Goal: Information Seeking & Learning: Learn about a topic

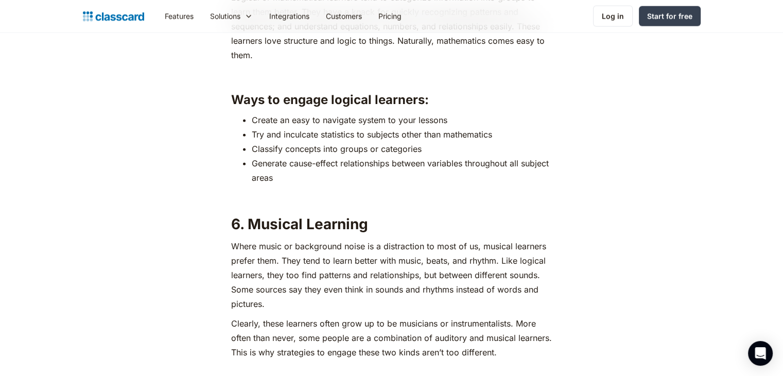
scroll to position [2760, 0]
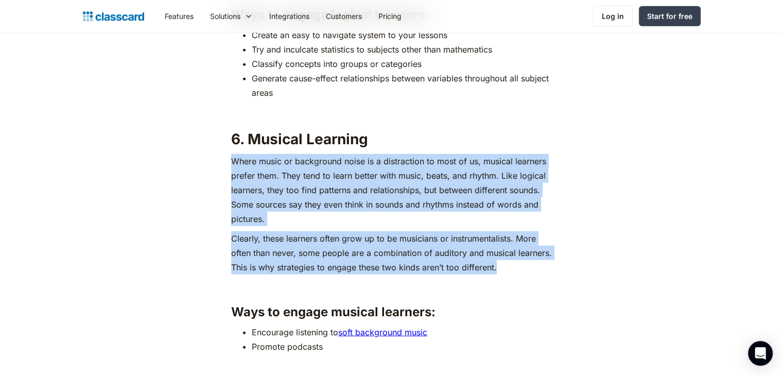
drag, startPoint x: 232, startPoint y: 161, endPoint x: 514, endPoint y: 267, distance: 301.0
drag, startPoint x: 233, startPoint y: 156, endPoint x: 500, endPoint y: 268, distance: 289.5
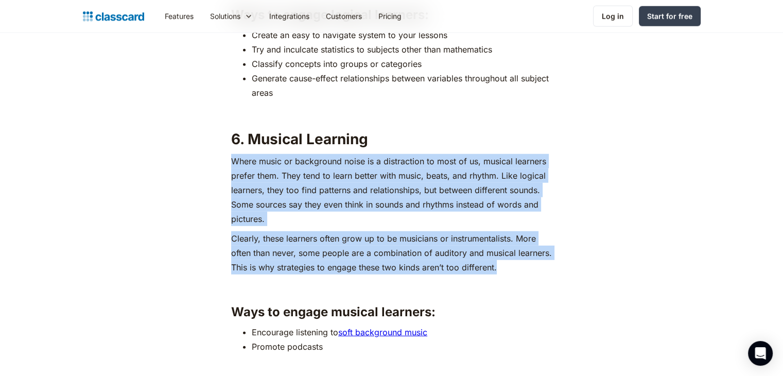
copy div "Where music or background noise is a distraction to most of us, musical learner…"
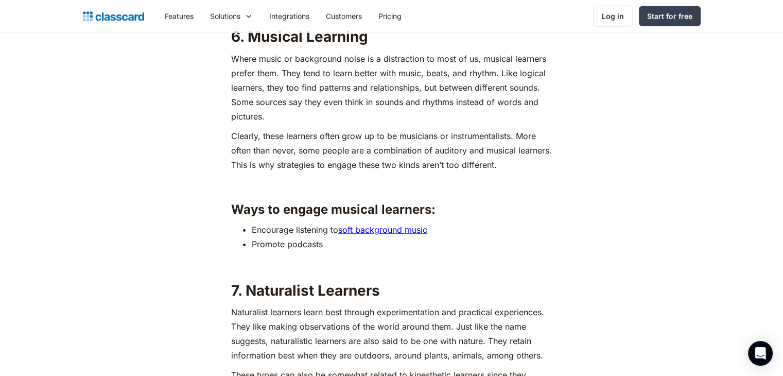
scroll to position [2863, 0]
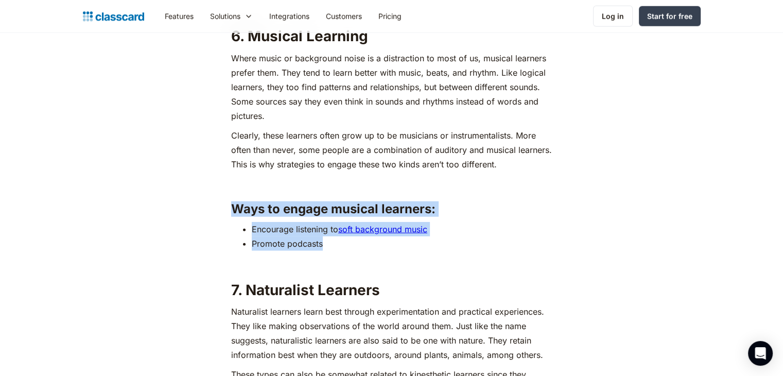
drag, startPoint x: 233, startPoint y: 208, endPoint x: 324, endPoint y: 243, distance: 98.2
copy div "Ways to engage musical learners: Encourage listening to soft background music P…"
click at [381, 245] on li "Promote podcasts" at bounding box center [402, 243] width 300 height 14
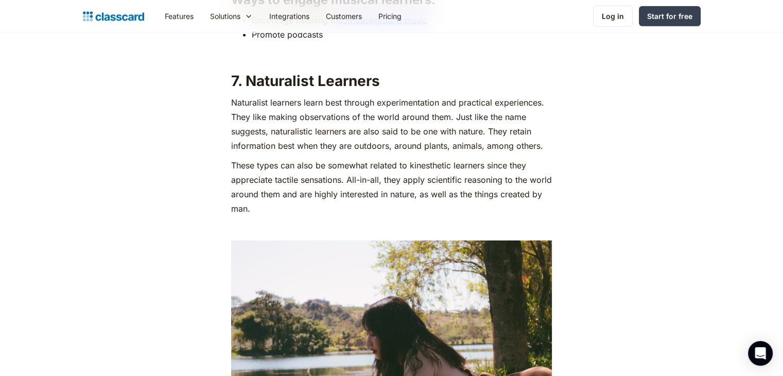
scroll to position [3073, 0]
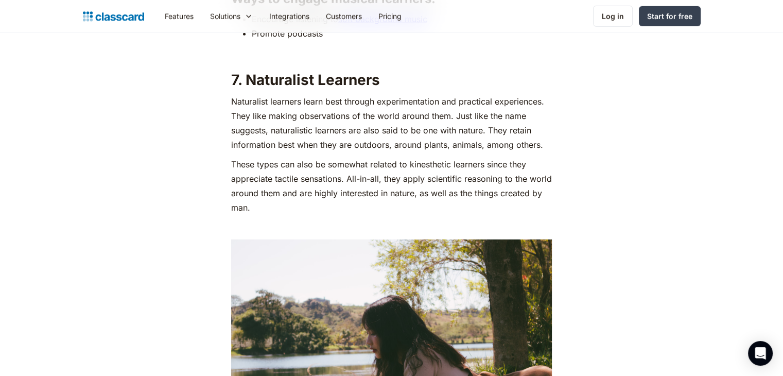
drag, startPoint x: 230, startPoint y: 98, endPoint x: 235, endPoint y: 100, distance: 5.5
click at [235, 100] on p "Naturalist learners learn best through experimentation and practical experience…" at bounding box center [391, 123] width 321 height 58
click at [287, 135] on p "Naturalist learners learn best through experimentation and practical experience…" at bounding box center [391, 123] width 321 height 58
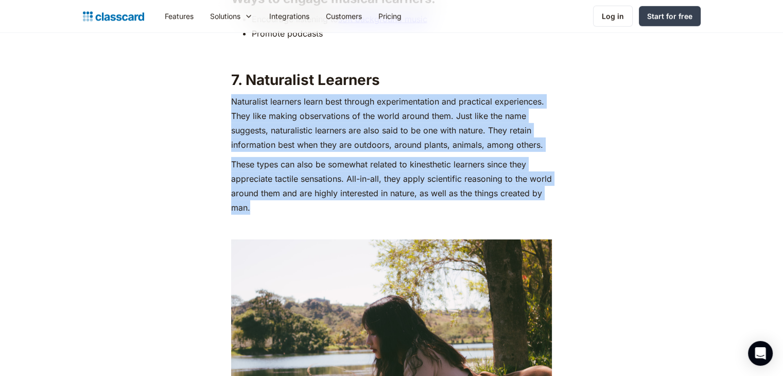
drag, startPoint x: 231, startPoint y: 100, endPoint x: 302, endPoint y: 209, distance: 130.2
copy div "Naturalist learners learn best through experimentation and practical experience…"
click at [452, 245] on img at bounding box center [391, 346] width 321 height 214
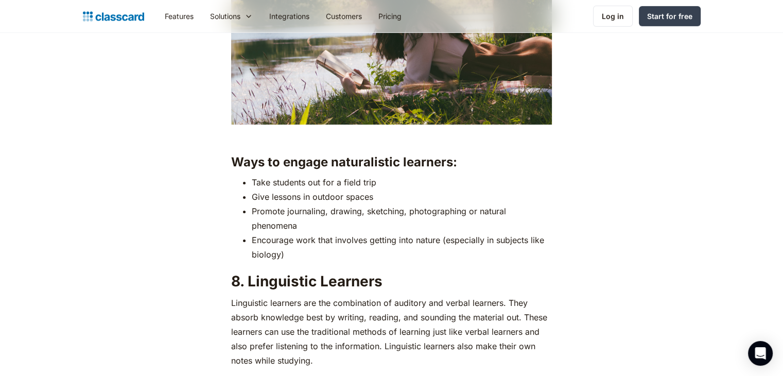
scroll to position [3402, 0]
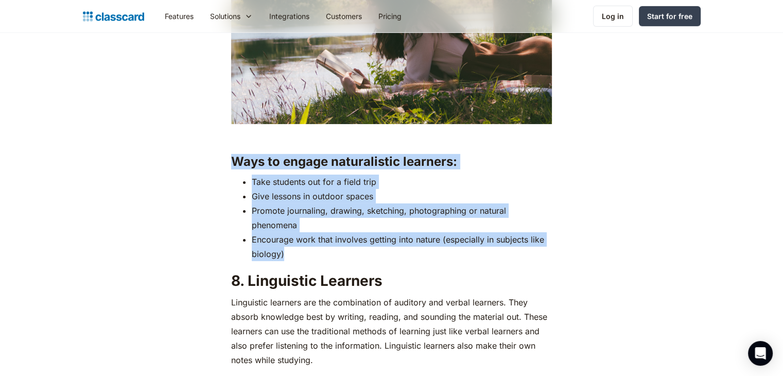
drag, startPoint x: 233, startPoint y: 158, endPoint x: 314, endPoint y: 253, distance: 124.4
copy div "Ways to engage naturalistic learners: Take students out for a field trip Give l…"
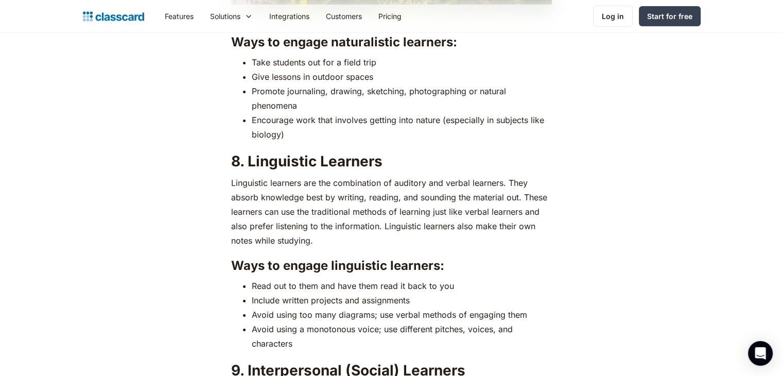
scroll to position [3528, 0]
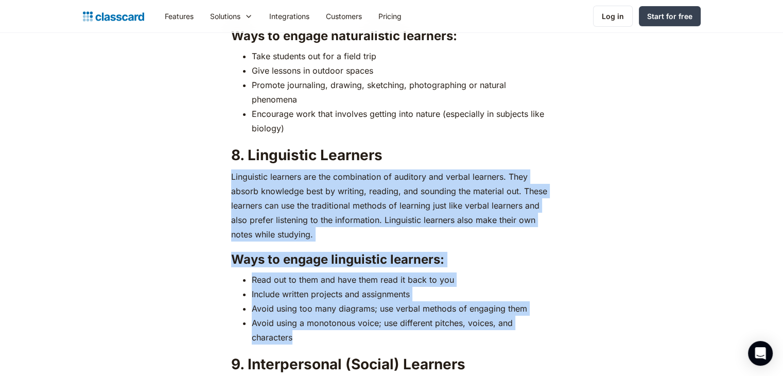
drag, startPoint x: 233, startPoint y: 175, endPoint x: 446, endPoint y: 330, distance: 263.4
copy div "Linguistic learners are the combination of auditory and verbal learners. They a…"
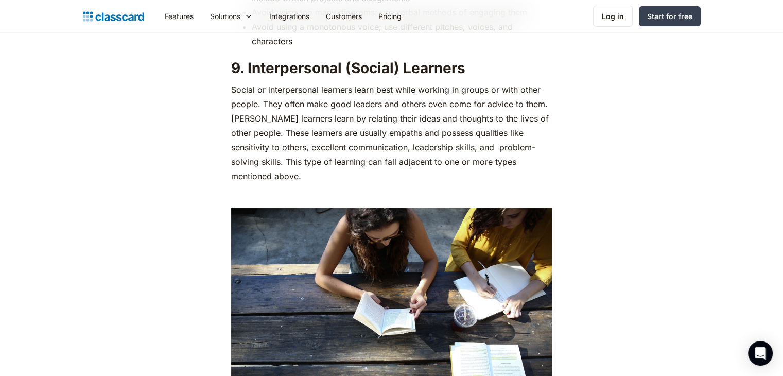
scroll to position [3830, 0]
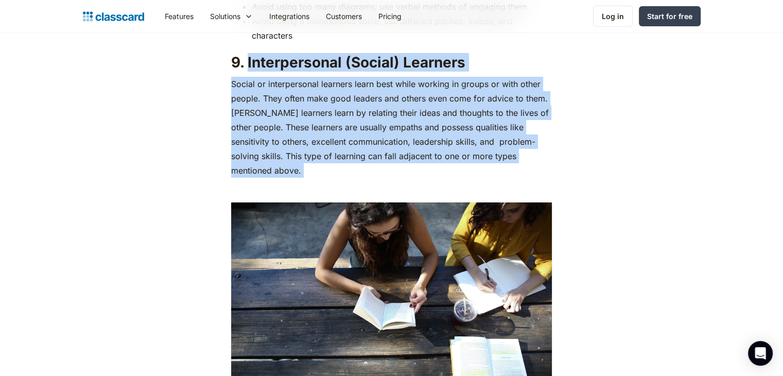
drag, startPoint x: 249, startPoint y: 57, endPoint x: 527, endPoint y: 167, distance: 299.1
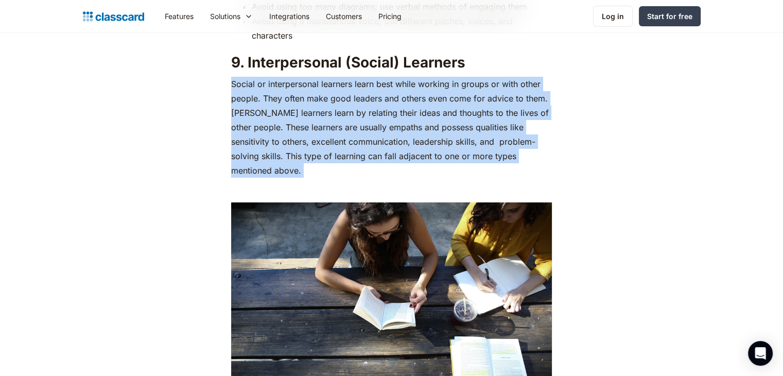
drag, startPoint x: 233, startPoint y: 83, endPoint x: 522, endPoint y: 175, distance: 304.2
copy div "Social or interpersonal learners learn best while working in groups or with oth…"
click at [396, 267] on img at bounding box center [391, 309] width 321 height 214
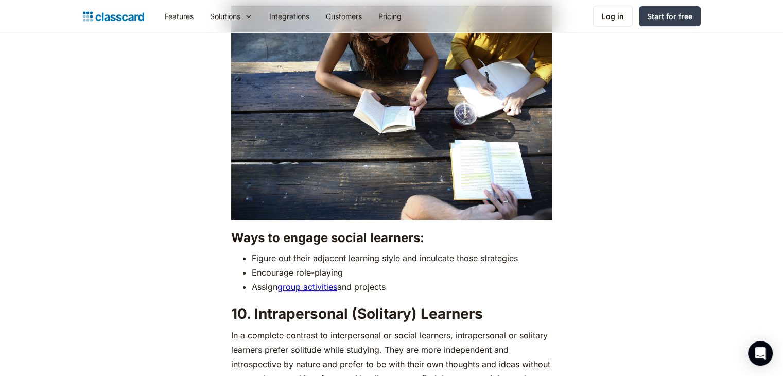
scroll to position [4043, 0]
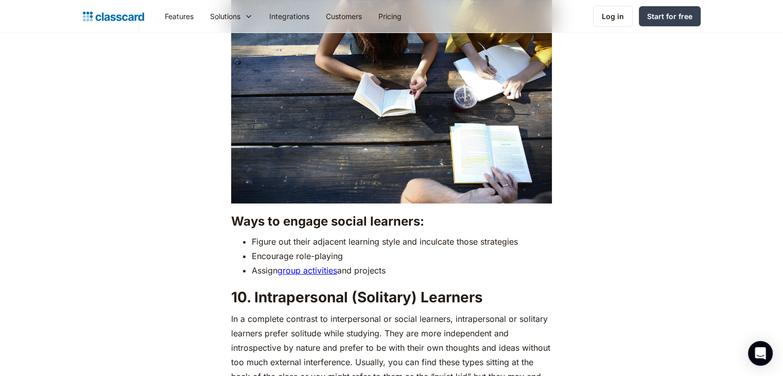
drag, startPoint x: 233, startPoint y: 208, endPoint x: 395, endPoint y: 258, distance: 170.3
copy div "Ways to engage social learners: Figure out their adjacent learning style and in…"
click at [467, 263] on li "Assign group activities and projects" at bounding box center [402, 270] width 300 height 14
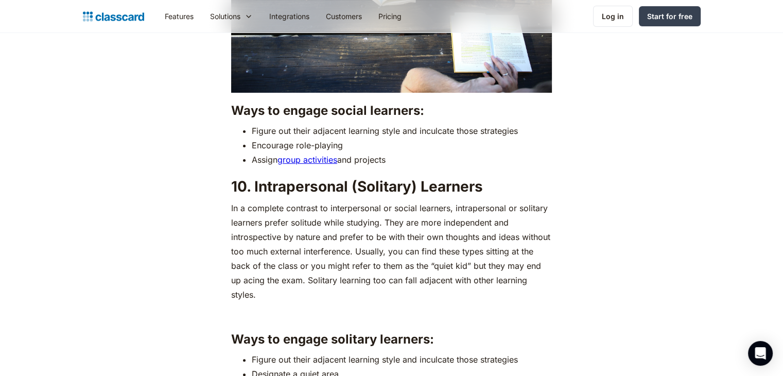
scroll to position [4158, 0]
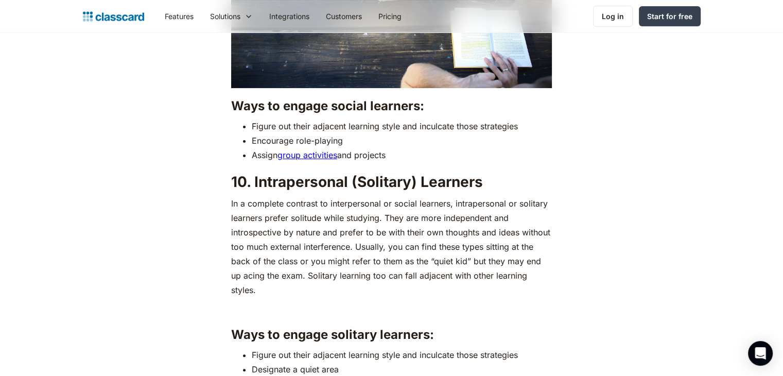
drag, startPoint x: 231, startPoint y: 188, endPoint x: 550, endPoint y: 262, distance: 326.9
click at [550, 262] on p "In a complete contrast to interpersonal or social learners, intrapersonal or so…" at bounding box center [391, 246] width 321 height 101
copy p "In a complete contrast to interpersonal or social learners, intrapersonal or so…"
click at [454, 347] on li "Figure out their adjacent learning style and inculcate those strategies" at bounding box center [402, 354] width 300 height 14
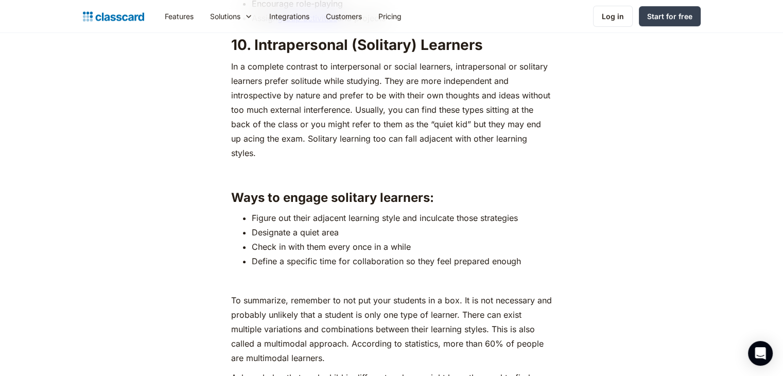
scroll to position [4297, 0]
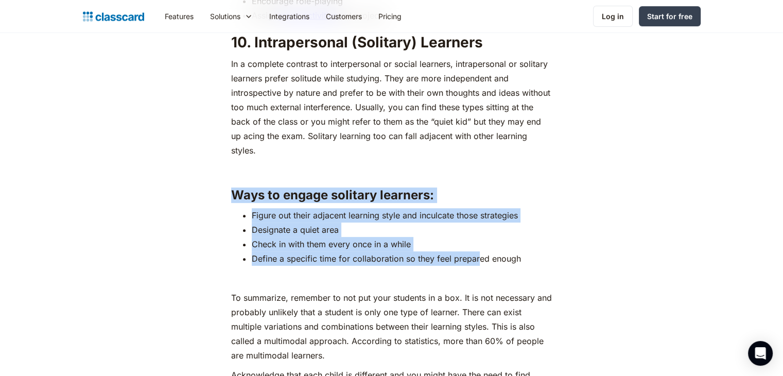
drag, startPoint x: 232, startPoint y: 163, endPoint x: 478, endPoint y: 228, distance: 254.6
copy div "Ways to engage solitary learners: Figure out their adjacent learning style and …"
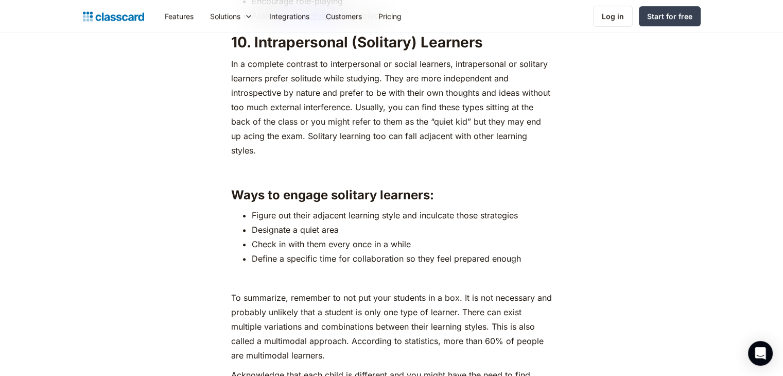
click at [527, 251] on li "Define a specific time for collaboration so they feel prepared enough" at bounding box center [402, 258] width 300 height 14
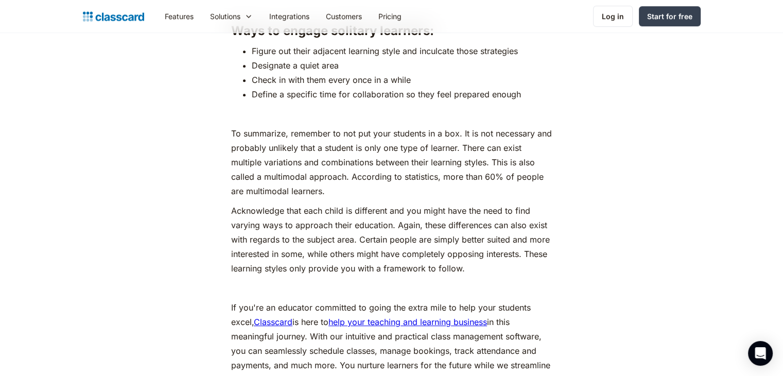
scroll to position [4463, 0]
drag, startPoint x: 233, startPoint y: 103, endPoint x: 466, endPoint y: 238, distance: 269.5
click at [354, 138] on p "To summarize, remember to not put your students in a box. It is not necessary a…" at bounding box center [391, 161] width 321 height 72
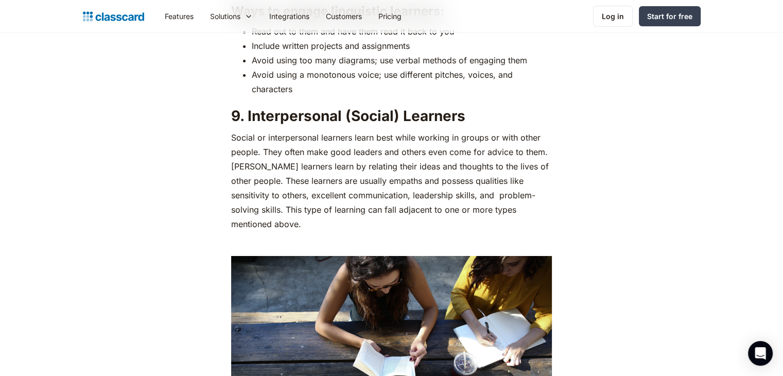
scroll to position [3725, 0]
